Goal: Task Accomplishment & Management: Manage account settings

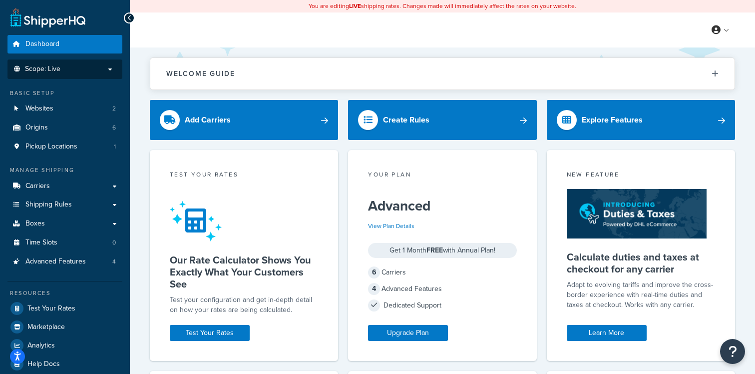
click at [63, 66] on p "Scope: Live" at bounding box center [65, 69] width 106 height 8
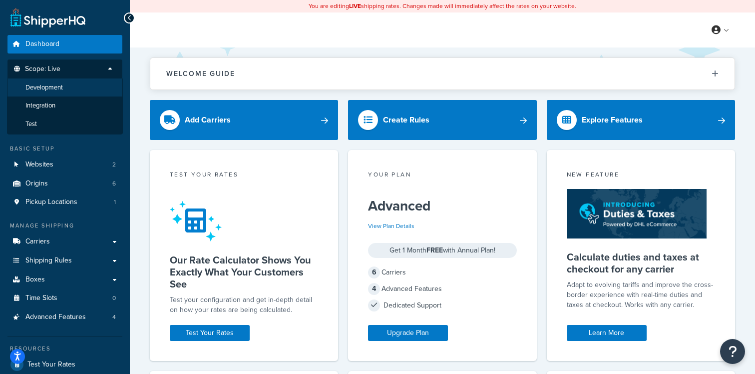
click at [66, 92] on li "Development" at bounding box center [65, 87] width 116 height 18
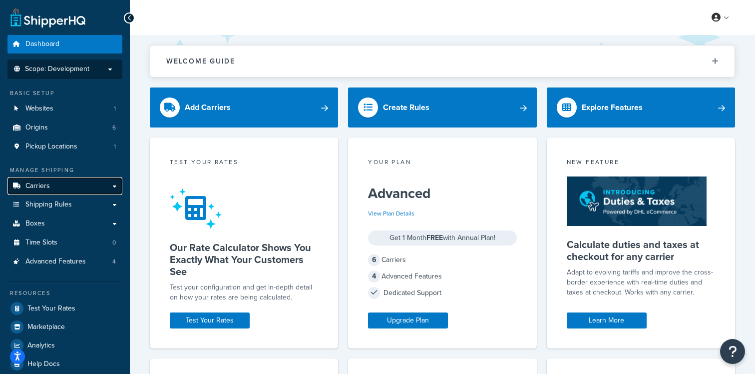
click at [66, 188] on link "Carriers" at bounding box center [64, 186] width 115 height 18
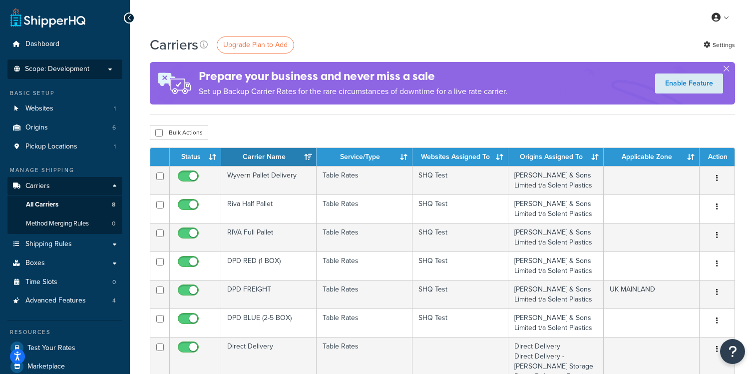
click at [72, 75] on li "Scope: Development Live Integration Test" at bounding box center [64, 68] width 115 height 19
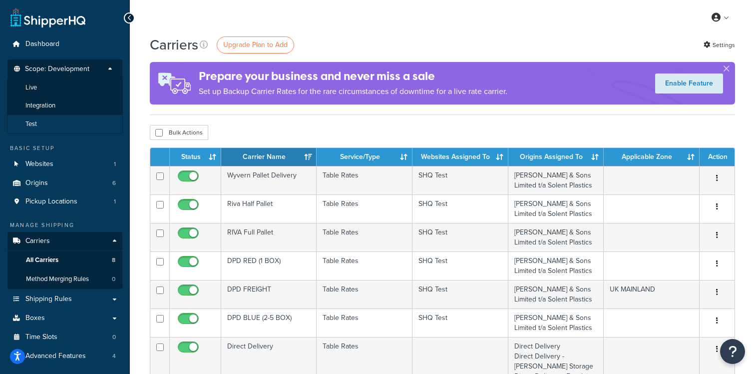
click at [63, 120] on li "Test" at bounding box center [65, 124] width 116 height 18
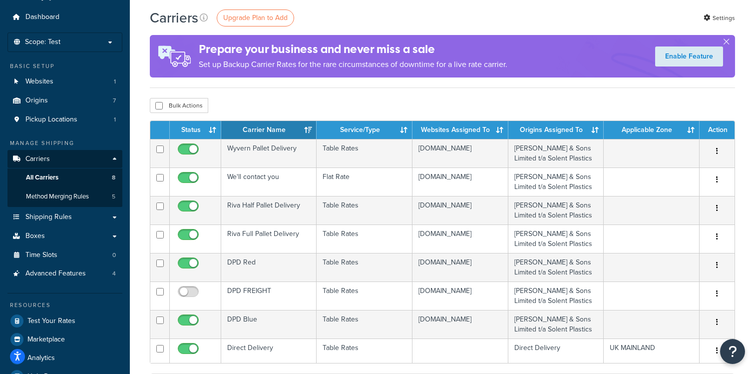
scroll to position [26, 0]
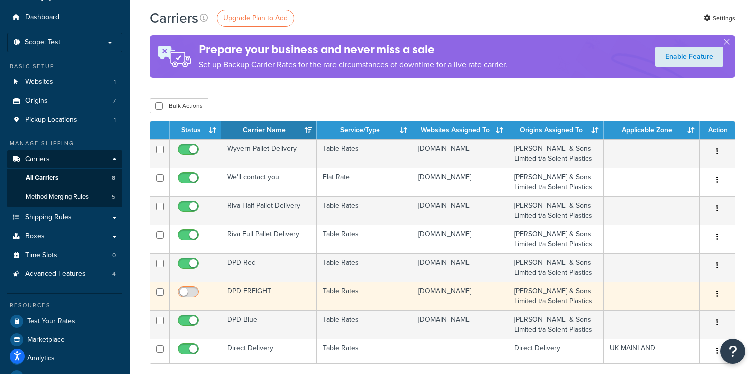
click at [189, 293] on input "checkbox" at bounding box center [189, 294] width 27 height 12
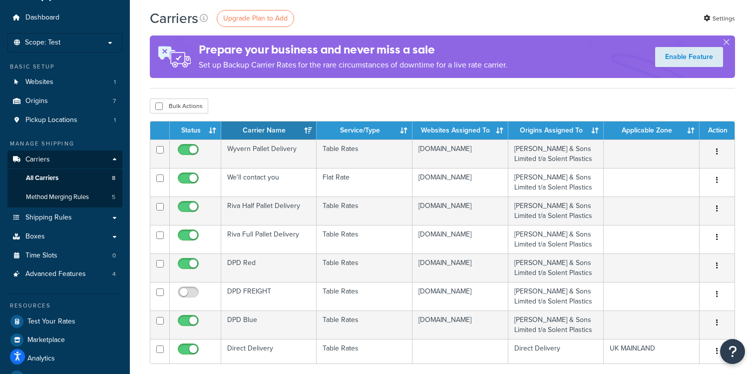
drag, startPoint x: 392, startPoint y: 120, endPoint x: 156, endPoint y: 116, distance: 235.3
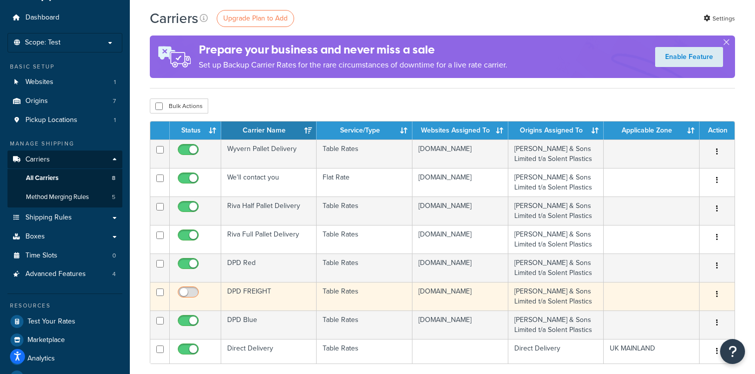
click at [188, 292] on input "checkbox" at bounding box center [189, 294] width 27 height 12
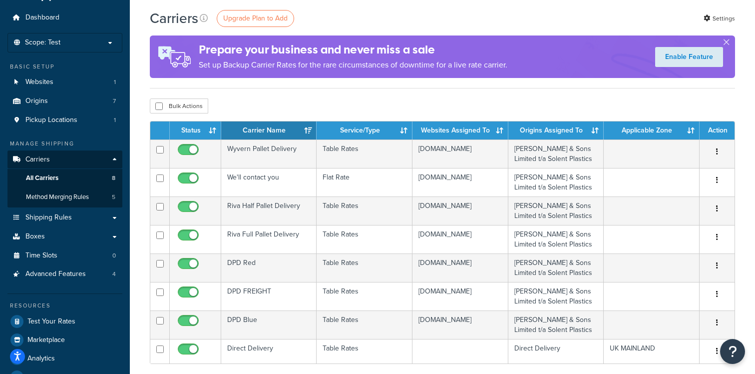
checkbox input "false"
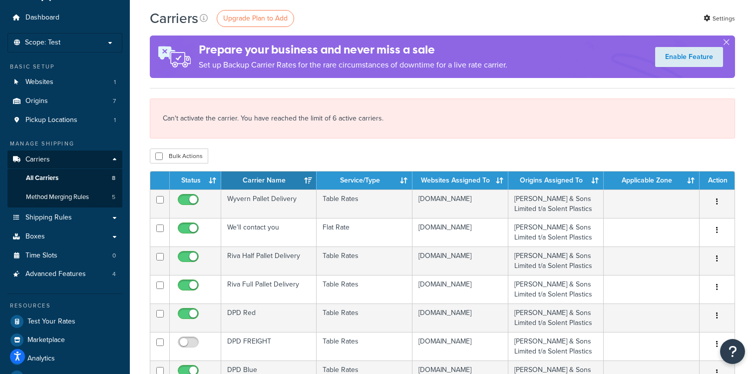
click at [331, 123] on div "Can't activate the carrier. You have reached the limit of 6 active carriers." at bounding box center [442, 118] width 585 height 40
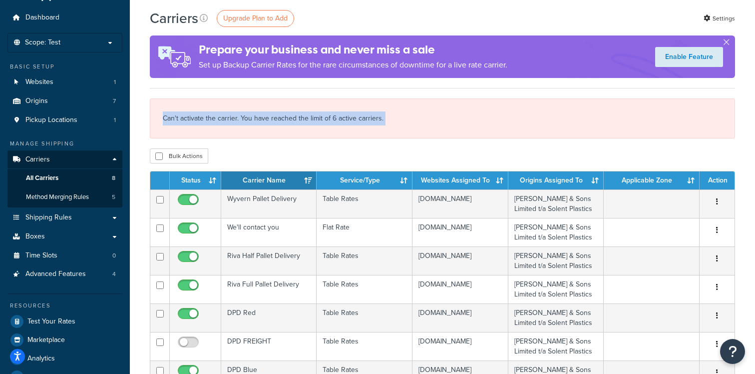
click at [331, 123] on div "Can't activate the carrier. You have reached the limit of 6 active carriers." at bounding box center [442, 118] width 585 height 40
copy div "Can't activate the carrier. You have reached the limit of 6 active carriers. Bu…"
